Goal: Information Seeking & Learning: Stay updated

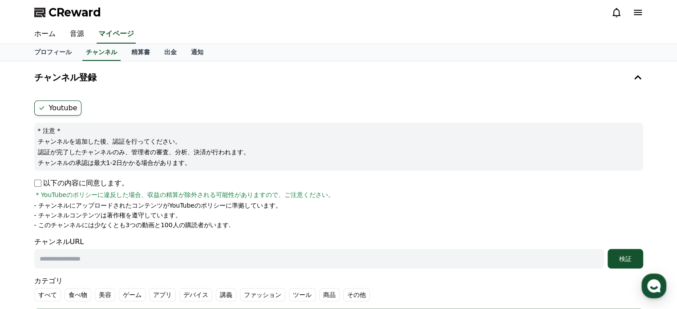
click at [57, 106] on label "Youtube" at bounding box center [57, 108] width 47 height 15
click at [77, 78] on h4 "チャンネル登録" at bounding box center [65, 78] width 62 height 10
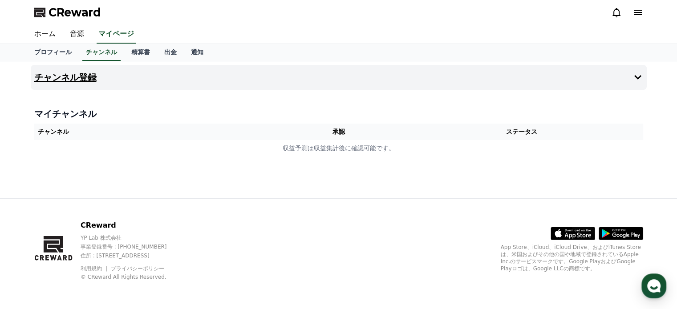
click at [76, 76] on h4 "チャンネル登録" at bounding box center [65, 78] width 62 height 10
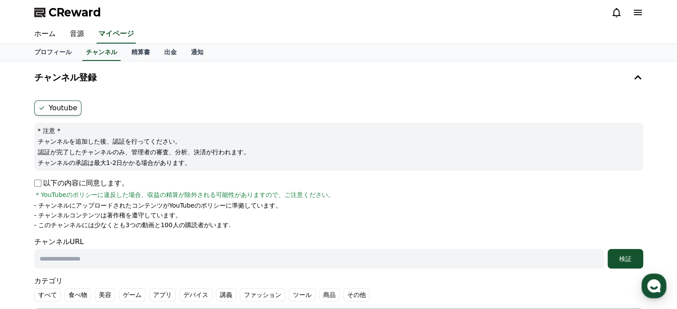
click at [57, 107] on label "Youtube" at bounding box center [57, 108] width 47 height 15
click at [44, 106] on icon at bounding box center [41, 108] width 7 height 7
click at [42, 105] on icon at bounding box center [41, 108] width 7 height 7
click at [107, 109] on ul "Youtube" at bounding box center [338, 108] width 609 height 15
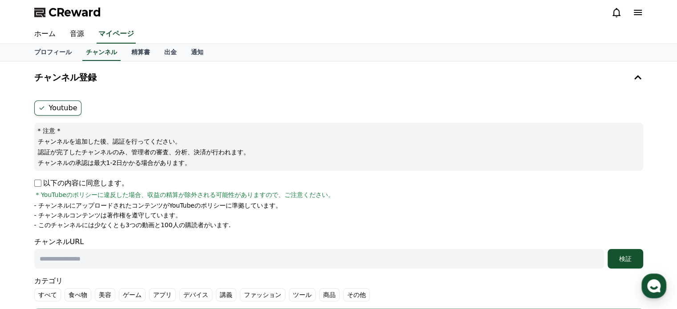
click at [81, 108] on ul "Youtube" at bounding box center [338, 108] width 609 height 15
click at [62, 107] on label "Youtube" at bounding box center [57, 108] width 47 height 15
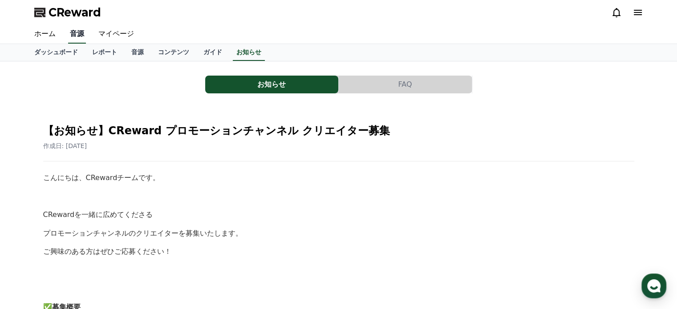
click at [78, 37] on link "音源" at bounding box center [77, 34] width 18 height 19
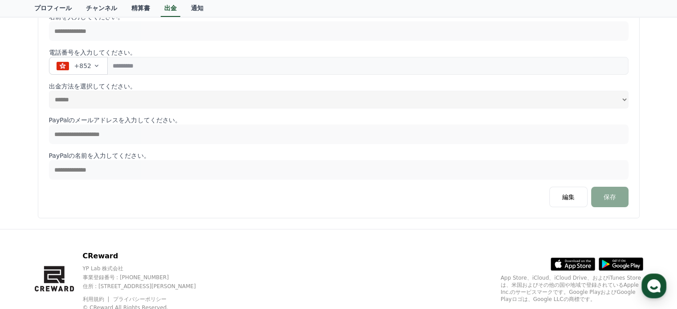
scroll to position [36, 0]
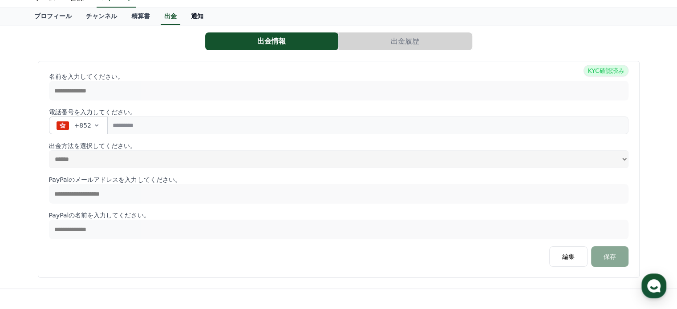
click at [199, 18] on link "通知" at bounding box center [197, 16] width 27 height 17
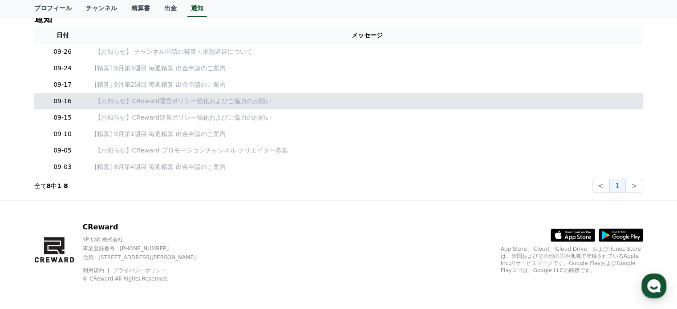
scroll to position [56, 0]
click at [214, 103] on p "【お知らせ】CReward運営ポリシー強化およびご協力のお願い" at bounding box center [367, 100] width 545 height 9
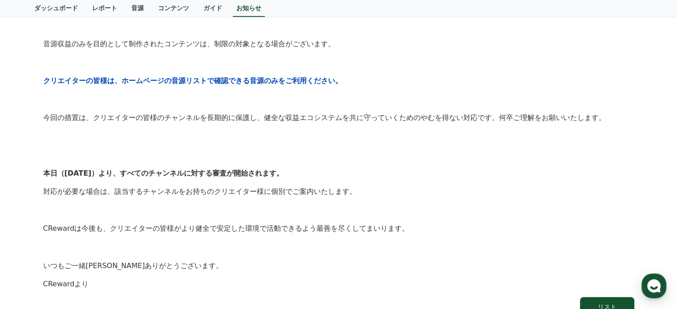
scroll to position [204, 0]
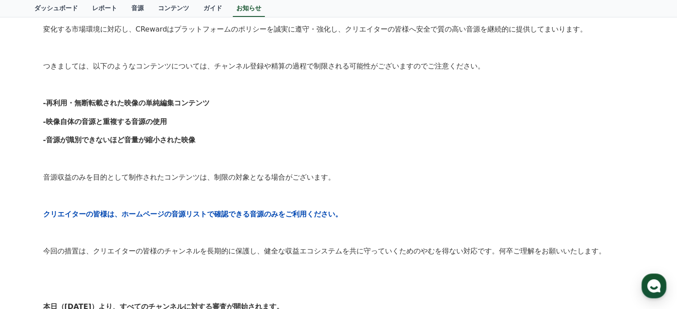
scroll to position [56, 0]
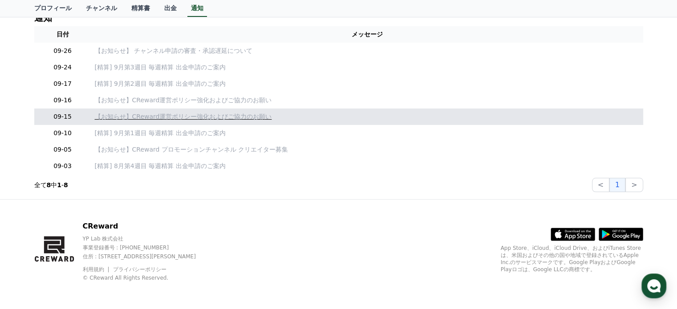
click at [187, 117] on p "【お知らせ】CReward運営ポリシー強化およびご協力のお願い" at bounding box center [367, 116] width 545 height 9
